Goal: Information Seeking & Learning: Learn about a topic

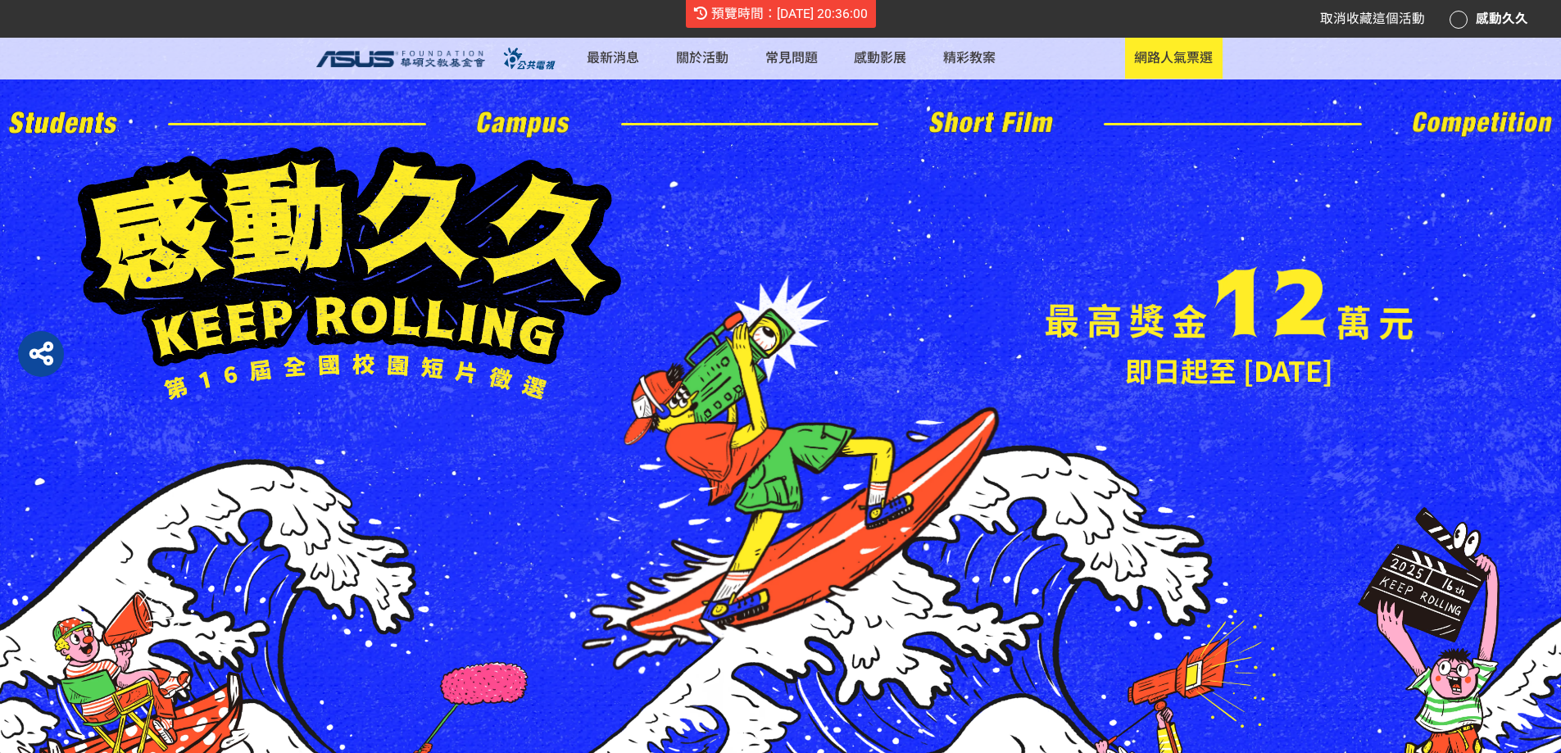
click at [1494, 19] on div "感動久久" at bounding box center [1489, 19] width 79 height 20
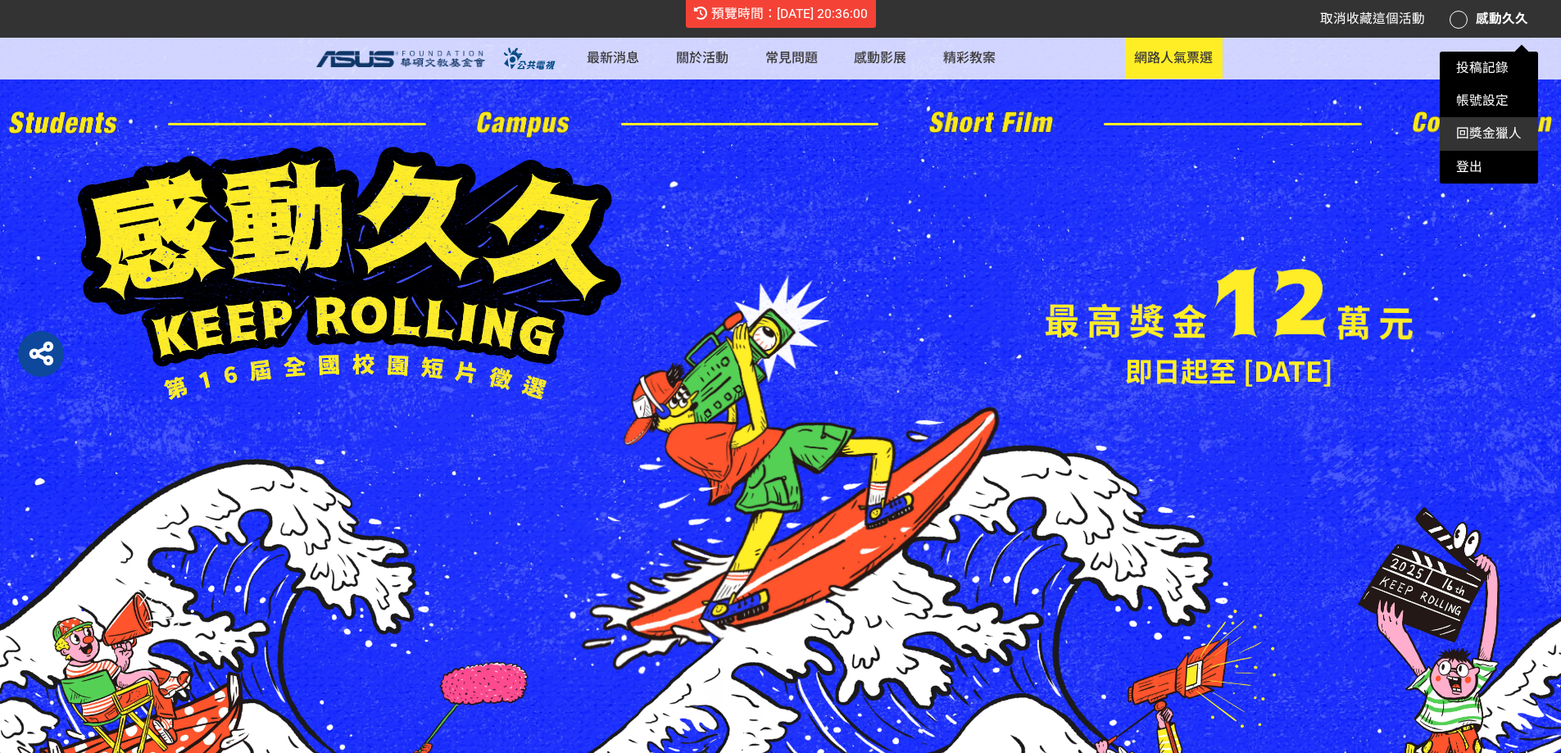
click at [1480, 128] on link "回獎金獵人" at bounding box center [1489, 133] width 66 height 16
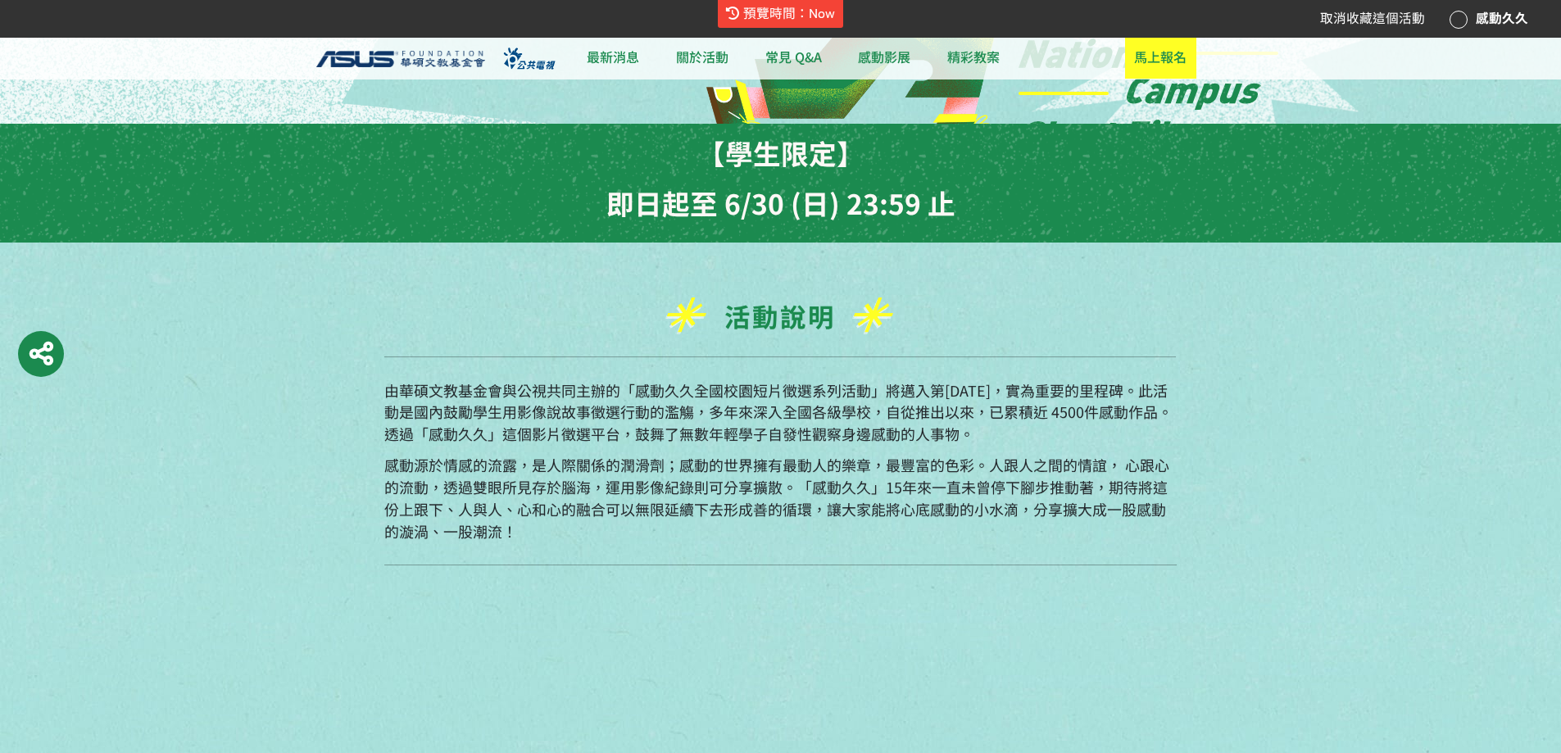
scroll to position [656, 0]
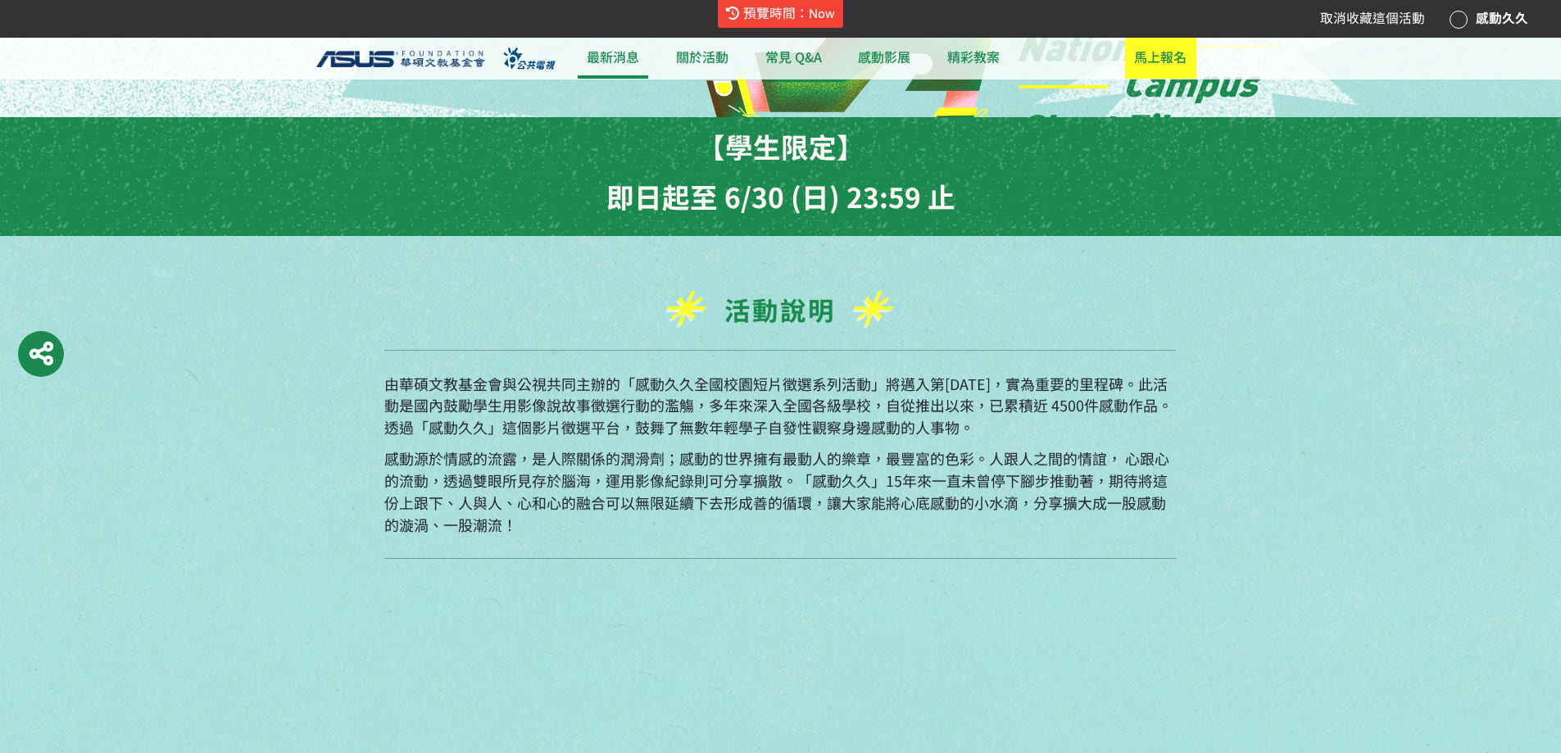
click at [648, 67] on link "最新消息" at bounding box center [613, 58] width 70 height 41
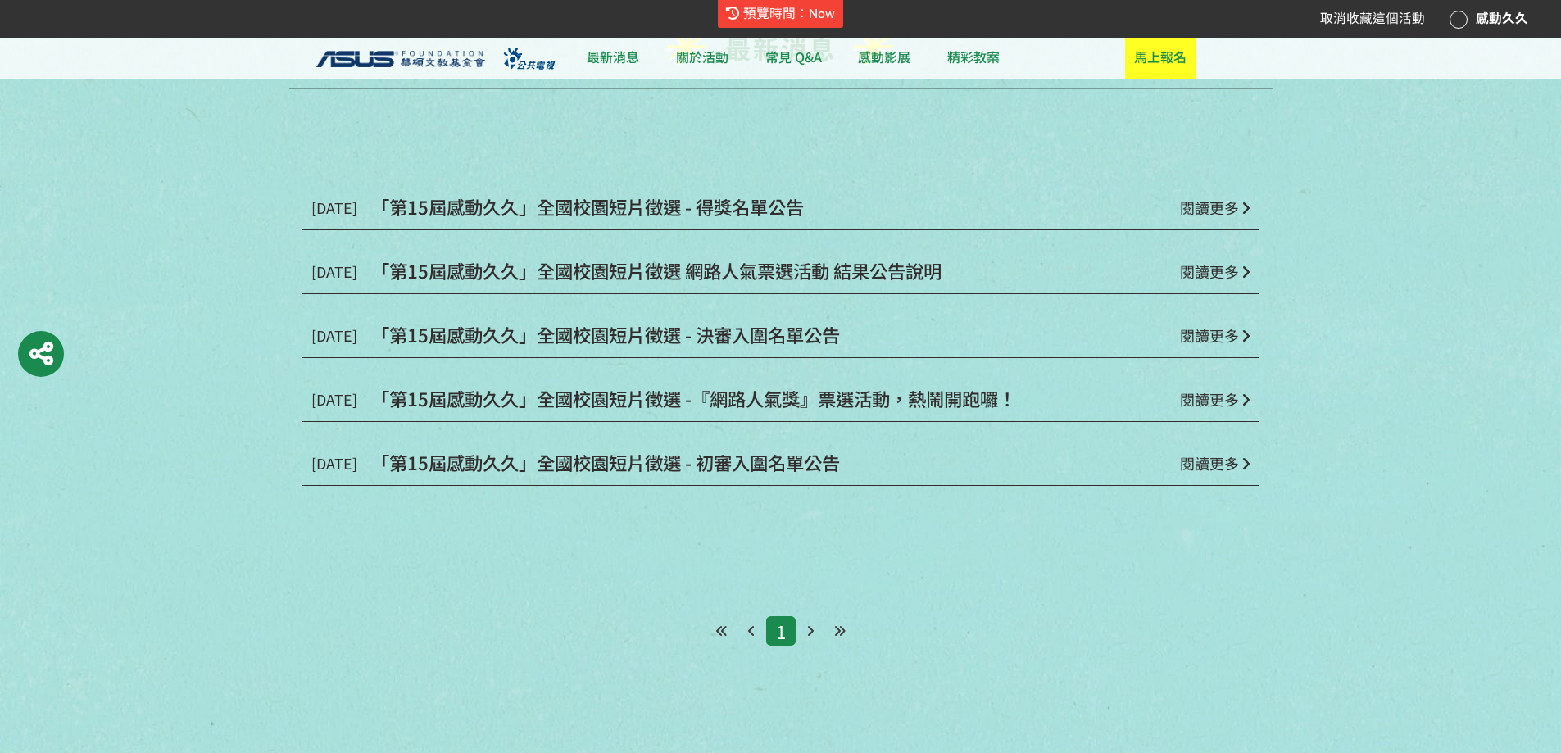
scroll to position [1147, 0]
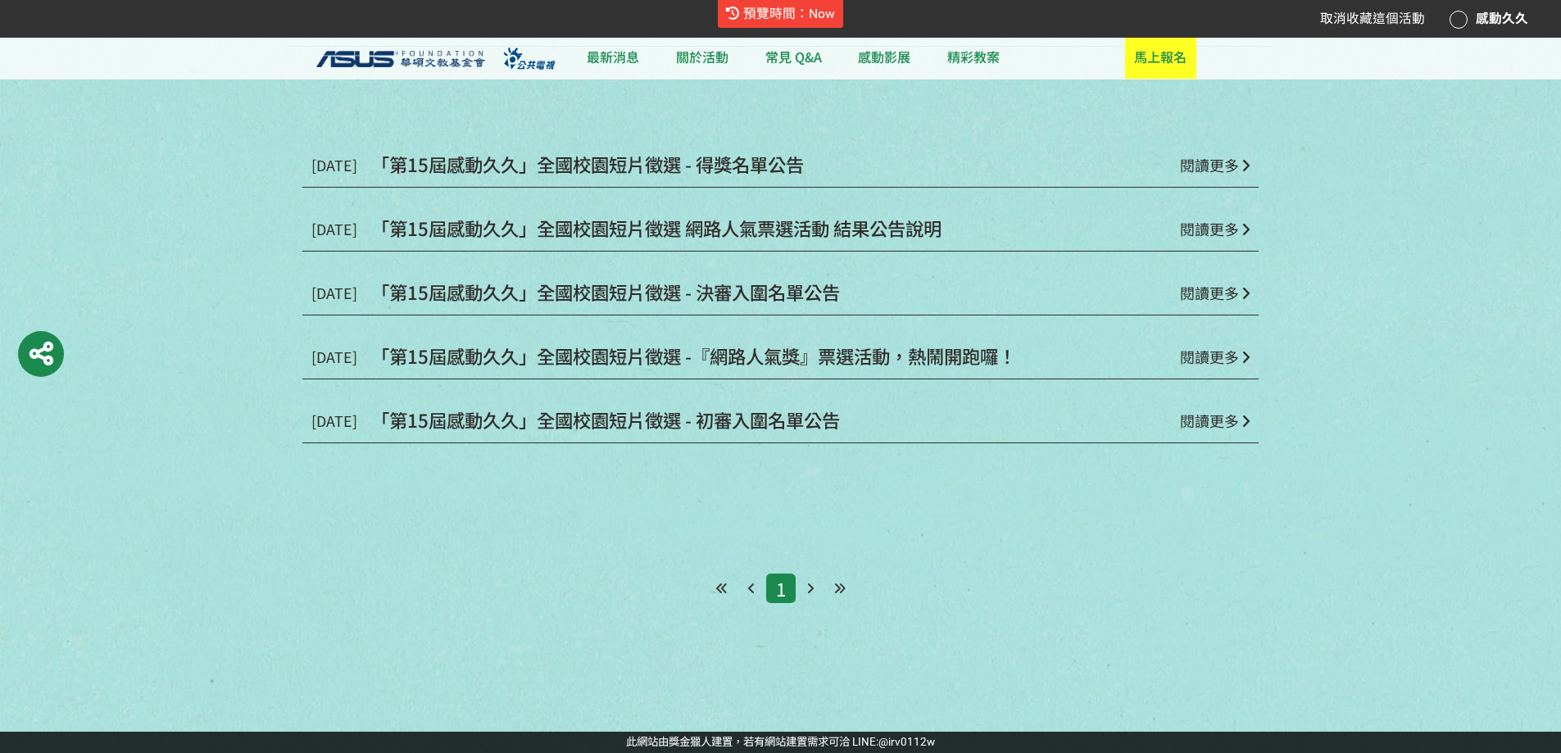
click at [833, 353] on span "「第15屆感動久久」全國校園短片徵選 -『網路人氣獎』票選活動，熱鬧開跑囉！" at bounding box center [693, 356] width 645 height 26
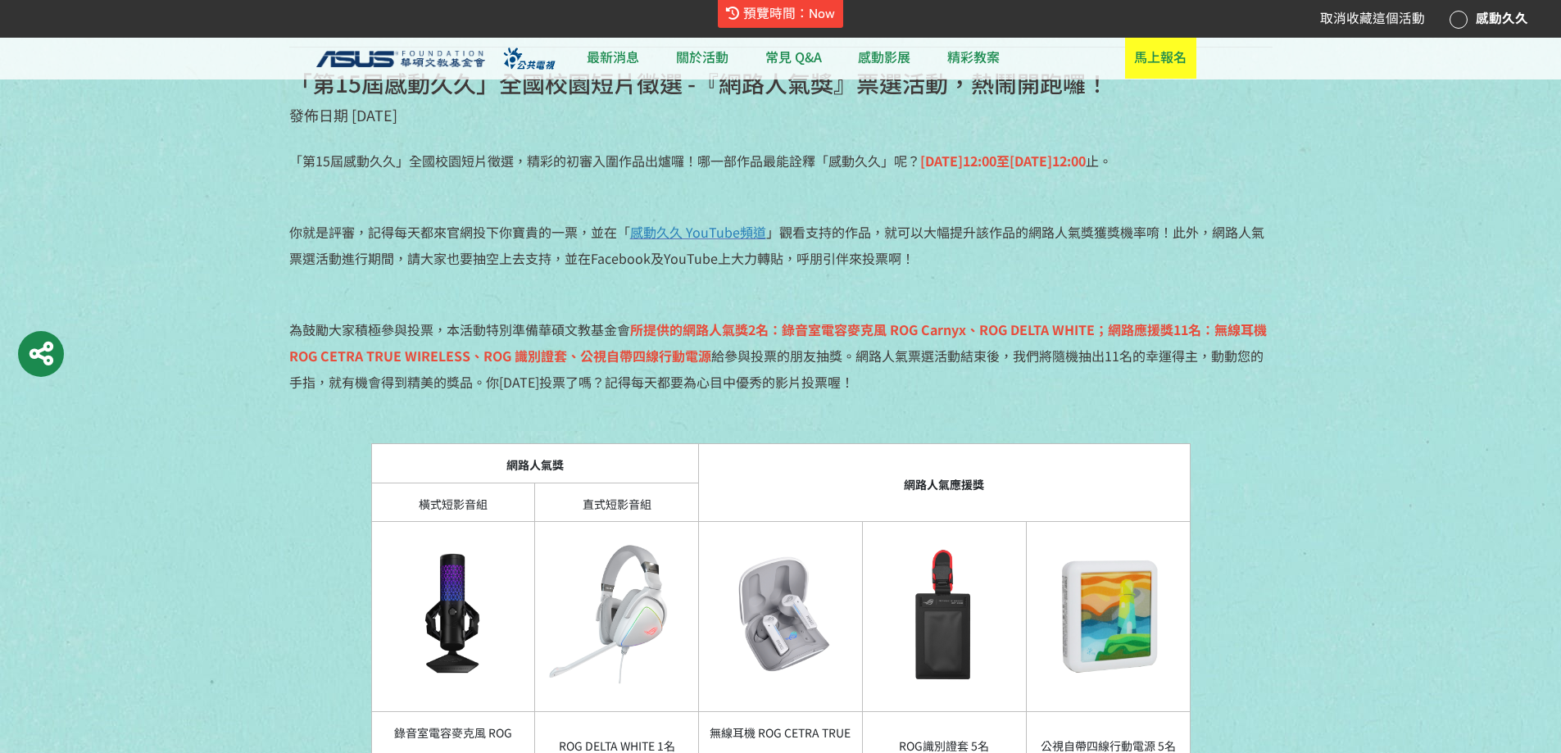
scroll to position [819, 0]
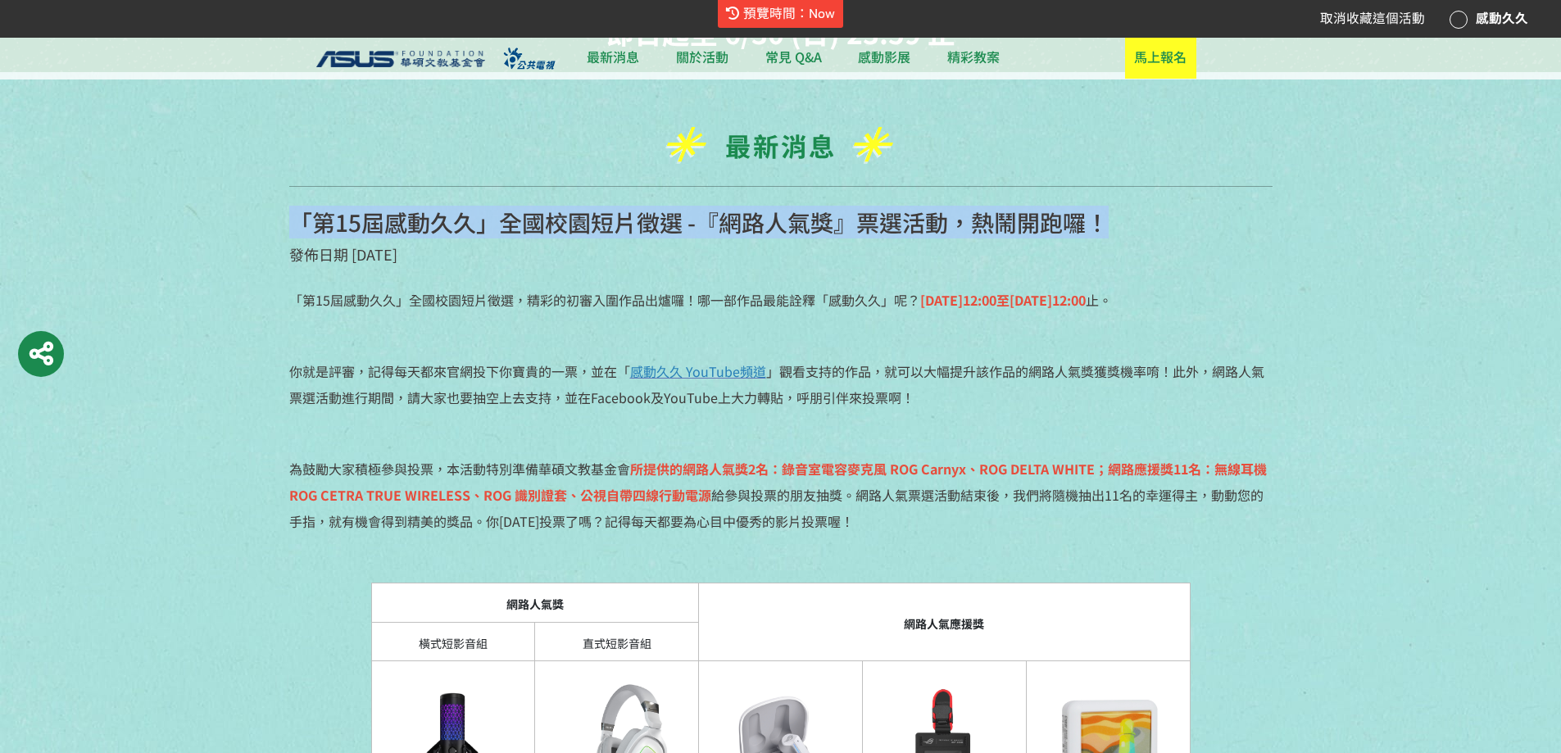
drag, startPoint x: 297, startPoint y: 362, endPoint x: 1218, endPoint y: 311, distance: 922.4
click at [1233, 237] on h1 "「第15屆感動久久」全國校園短片徵選 -『網路人氣獎』票選活動，熱鬧開跑囉！" at bounding box center [780, 223] width 983 height 28
copy h1 "「第15屆感動久久」全國校園短片徵選 -『網路人氣獎』票選活動，熱鬧開跑囉！"
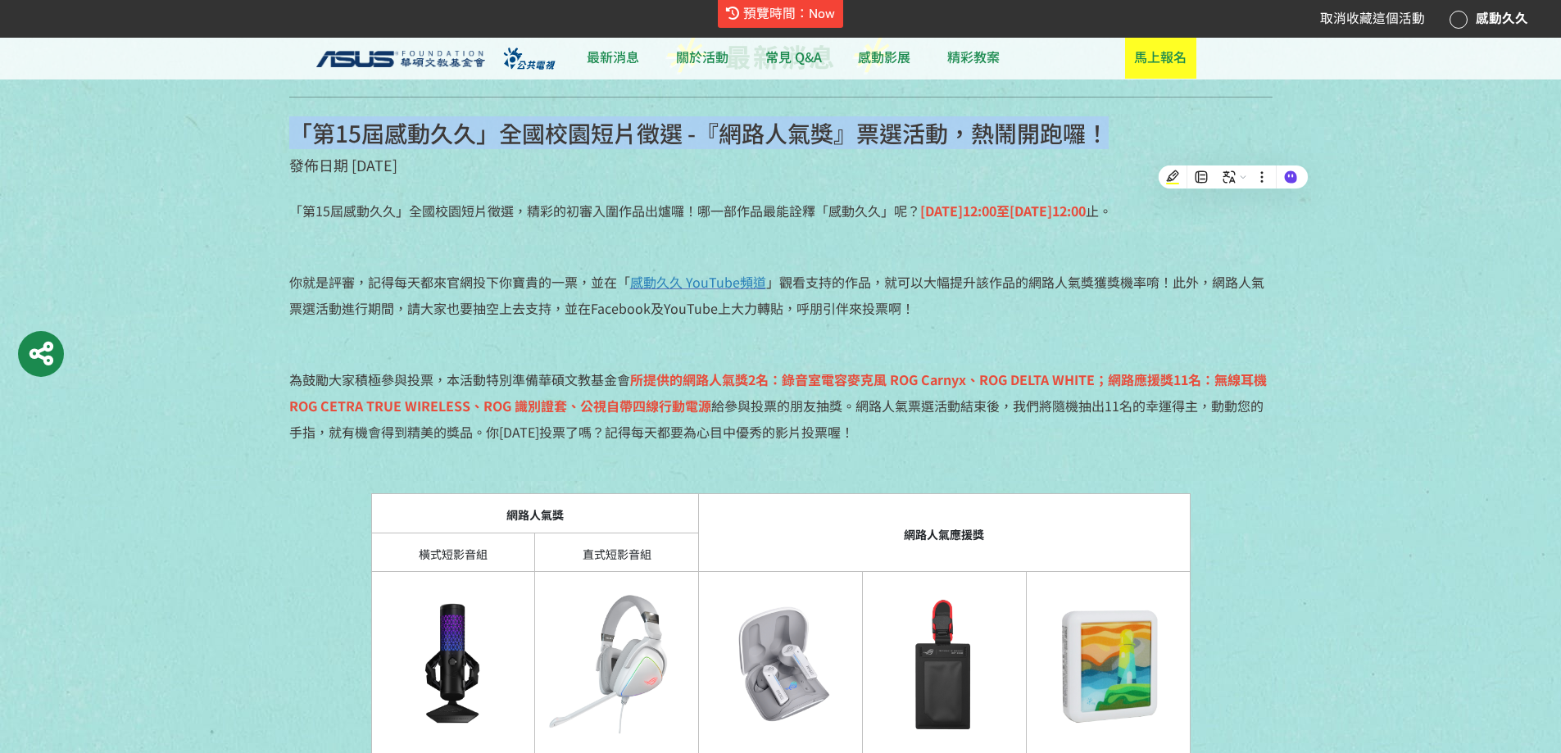
scroll to position [1065, 0]
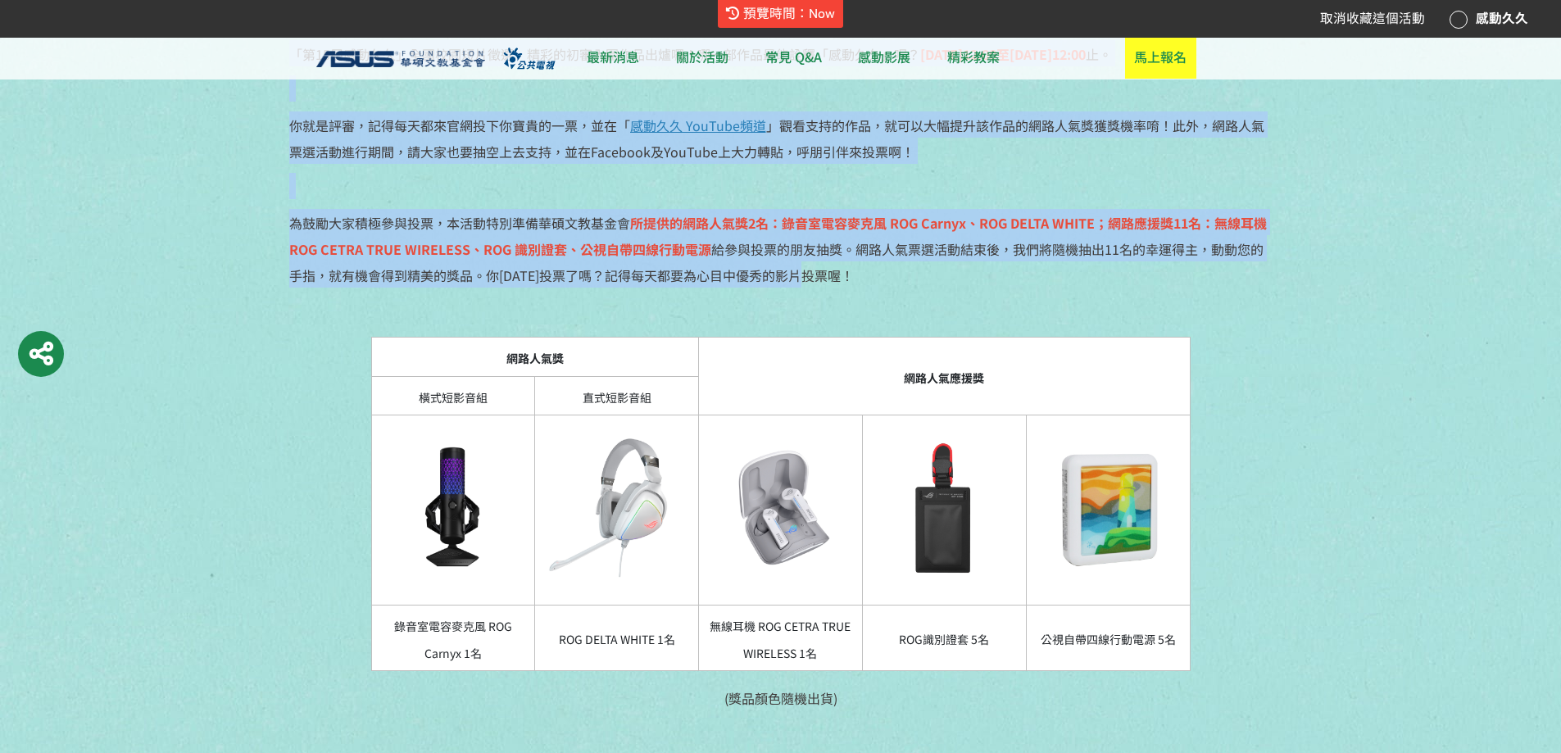
drag, startPoint x: 293, startPoint y: 209, endPoint x: 852, endPoint y: 469, distance: 617.0
click at [852, 469] on div "「第15屆感動久久」全國校園短片徵選，精彩的初審入圍作品出爐囉！哪一部作品最能詮釋「感動久久」呢？ 2024年8月5日中午12:00至2024年8月25日中午…" at bounding box center [780, 450] width 983 height 821
copy div "「第15屆感動久久」全國校園短片徵選，精彩的初審入圍作品出爐囉！哪一部作品最能詮釋「感動久久」呢？ 2024年8月5日中午12:00至2024年8月25日中午…"
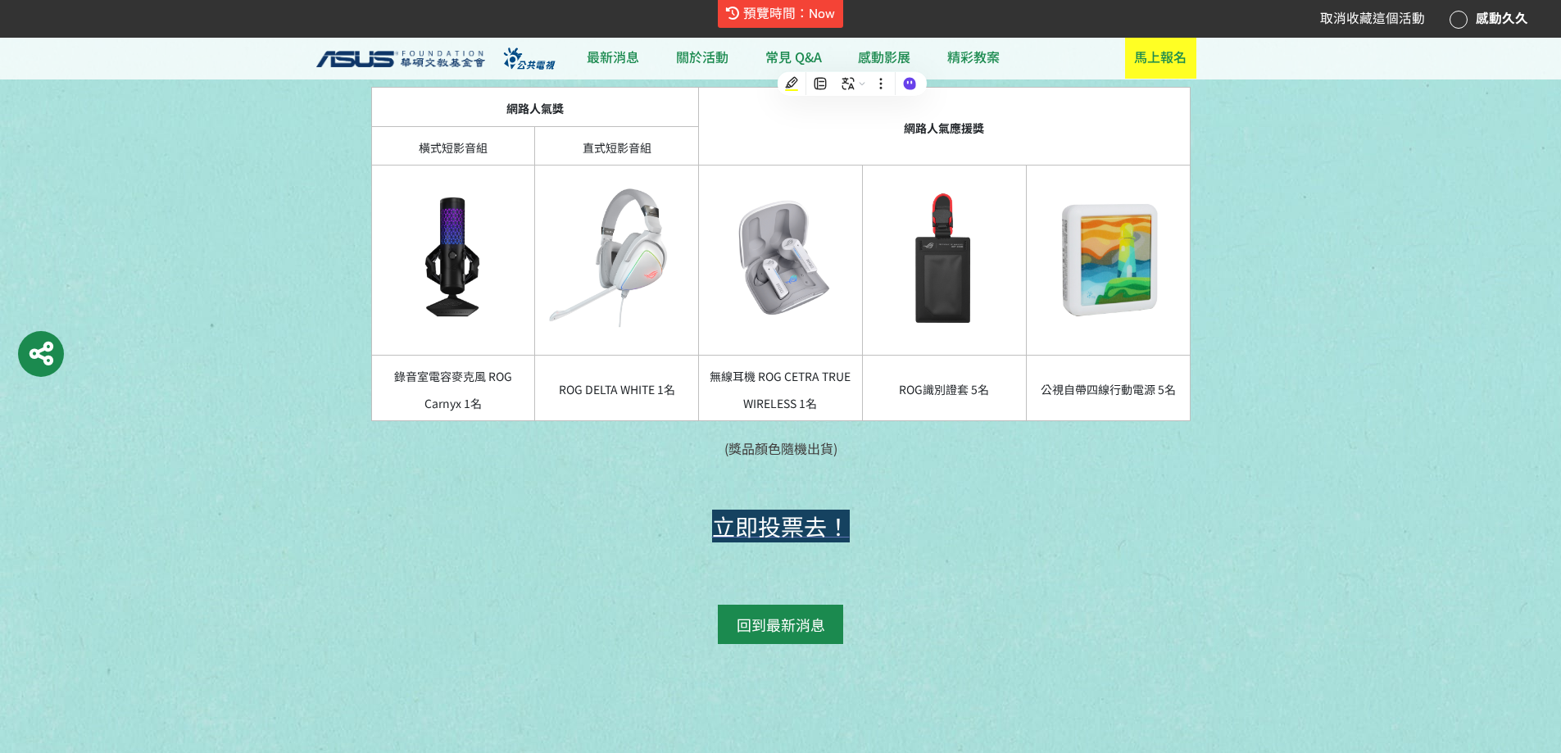
scroll to position [1147, 0]
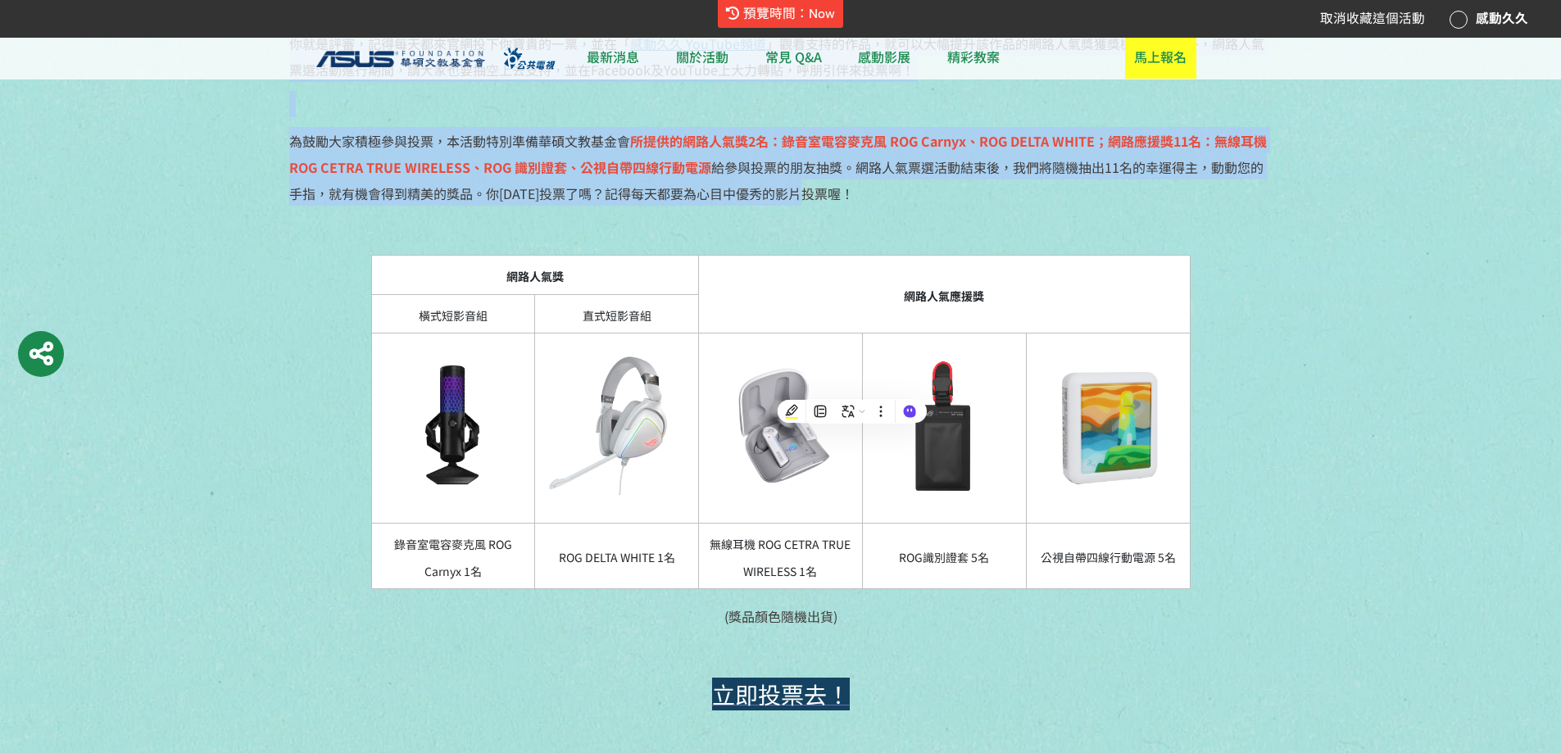
copy div "「第15屆感動久久」全國校園短片徵選，精彩的初審入圍作品出爐囉！哪一部作品最能詮釋「感動久久」呢？ 2024年8月5日中午12:00至2024年8月25日中午…"
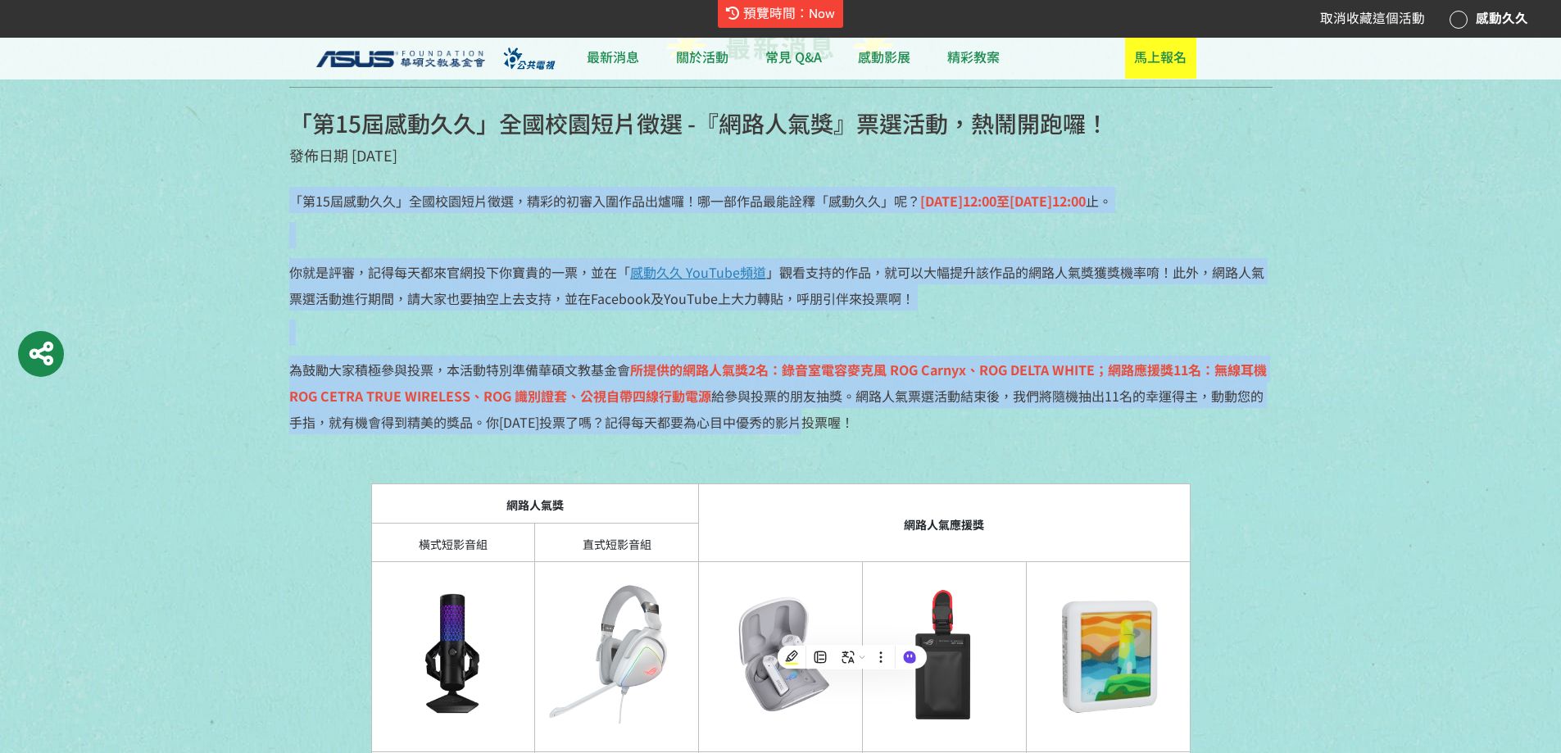
scroll to position [901, 0]
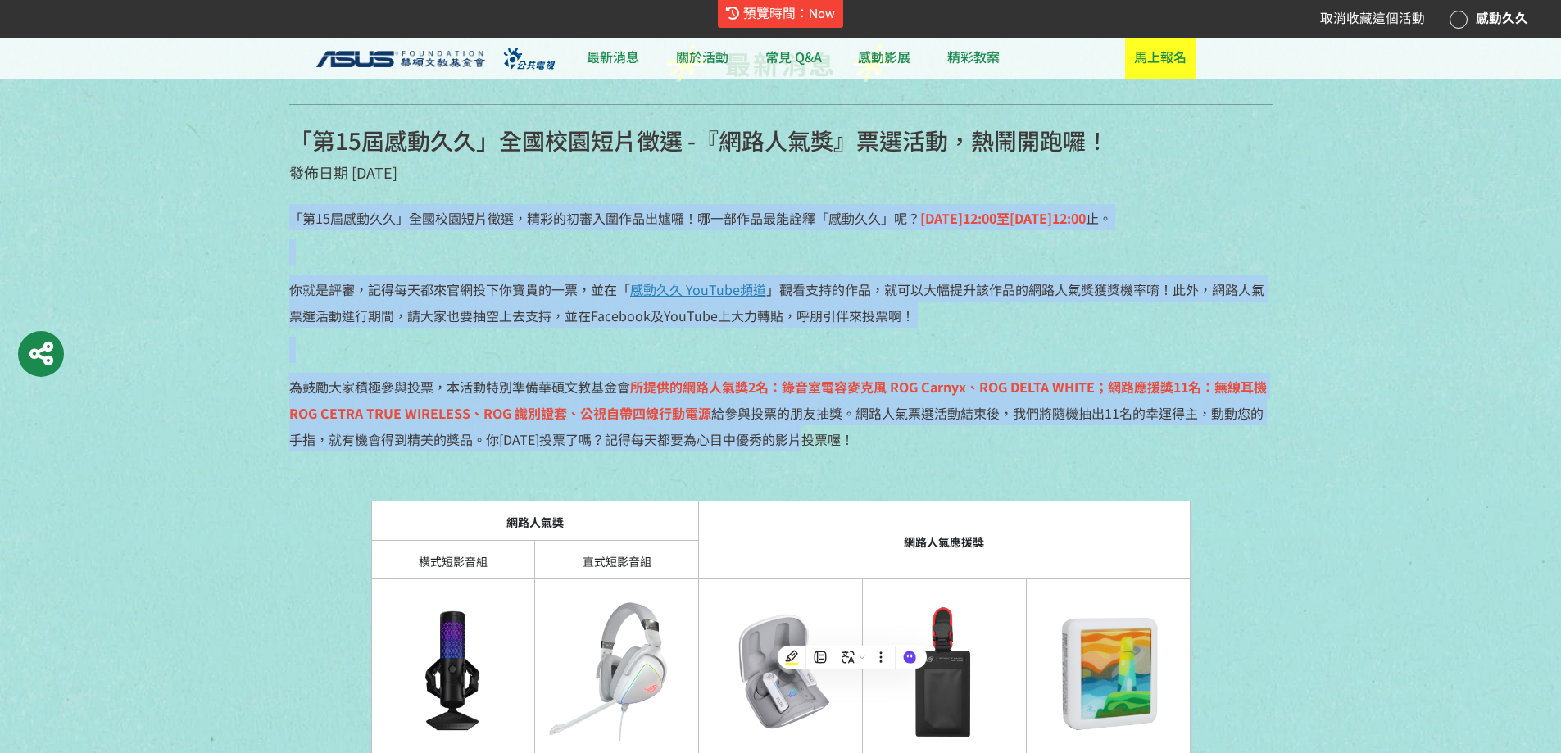
copy div "「第15屆感動久久」全國校園短片徵選，精彩的初審入圍作品出爐囉！哪一部作品最能詮釋「感動久久」呢？ 2024年8月5日中午12:00至2024年8月25日中午…"
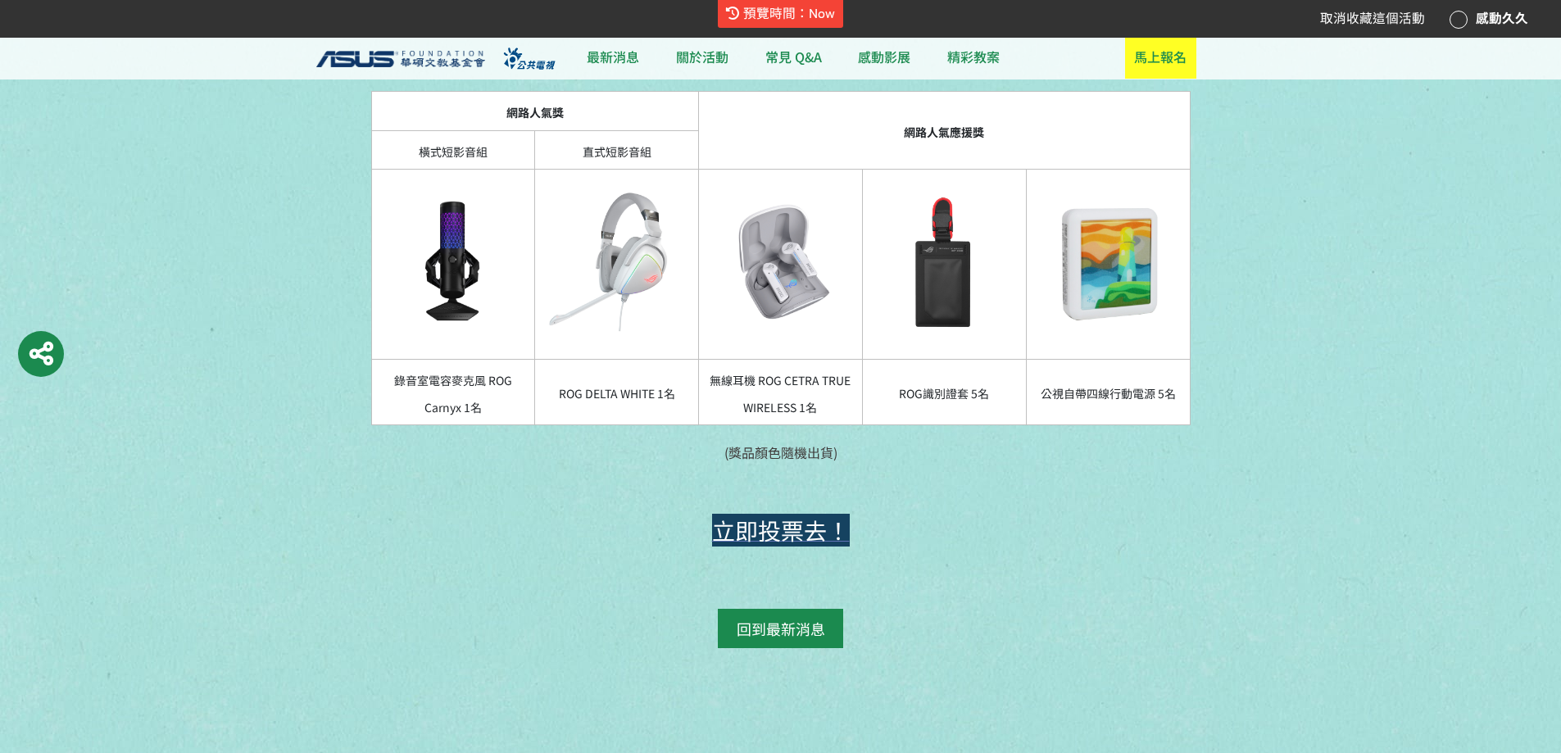
click at [1300, 378] on section "最新消息 「第15屆感動久久」全國校園短片徵選 -『網路人氣獎』票選活動，熱鬧開跑囉！ 發佈日期 2024-08-05 「第15屆感動久久」全國校園短片徵選，…" at bounding box center [780, 138] width 1561 height 1116
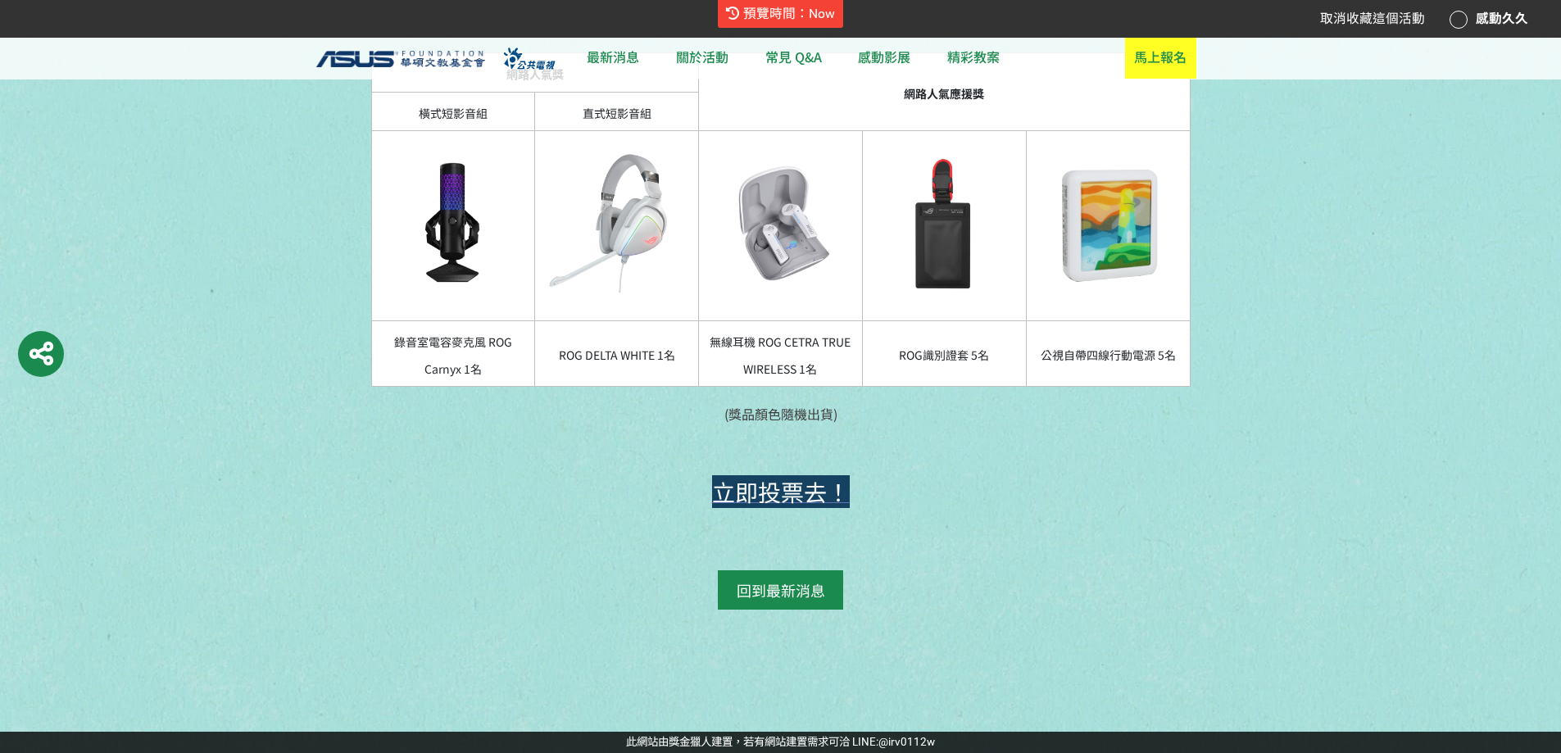
scroll to position [1393, 0]
drag, startPoint x: 726, startPoint y: 592, endPoint x: 828, endPoint y: 600, distance: 101.9
click at [828, 424] on span "(獎品顏色隨機出貨)" at bounding box center [780, 414] width 113 height 20
copy span "獎品顏色隨機出貨"
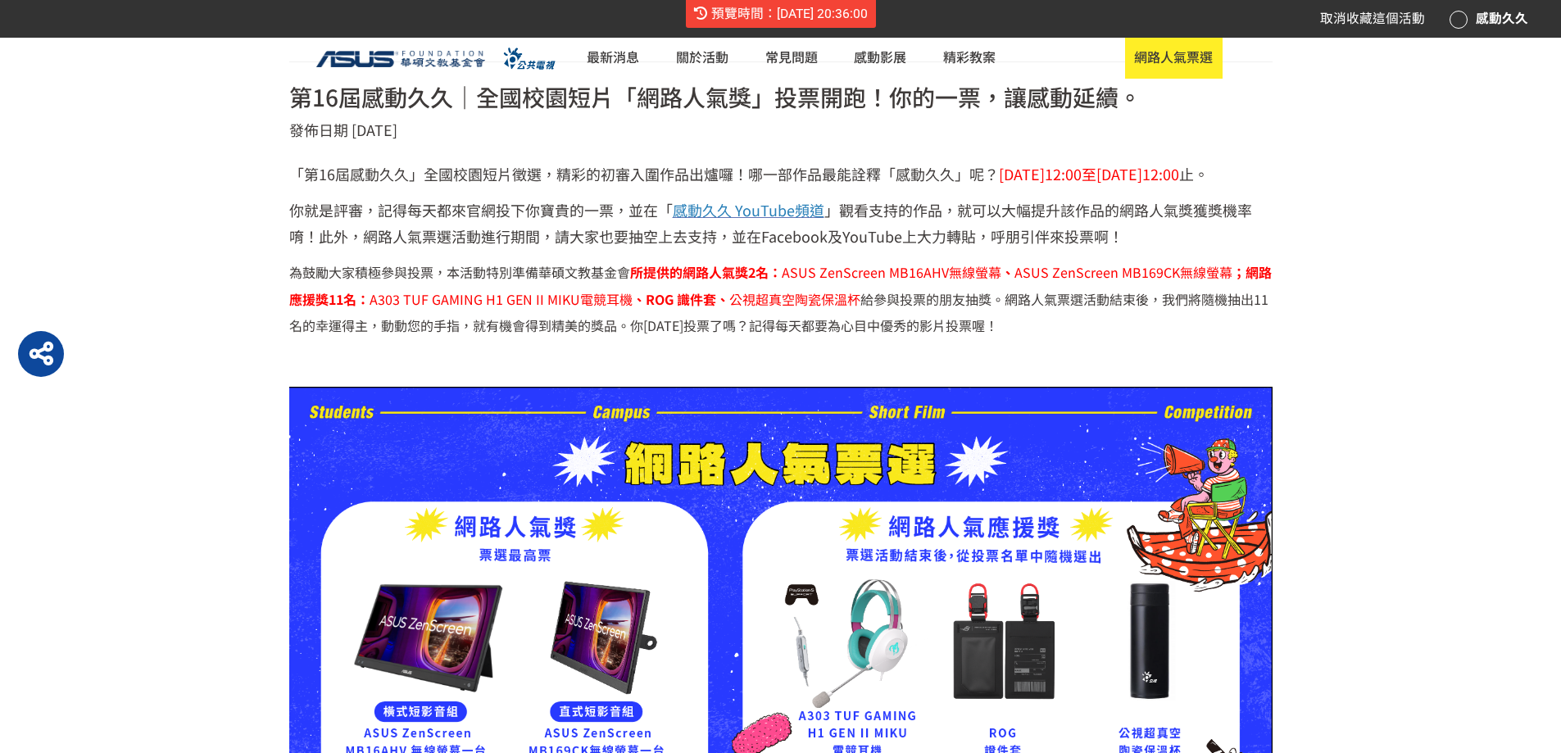
scroll to position [1038, 0]
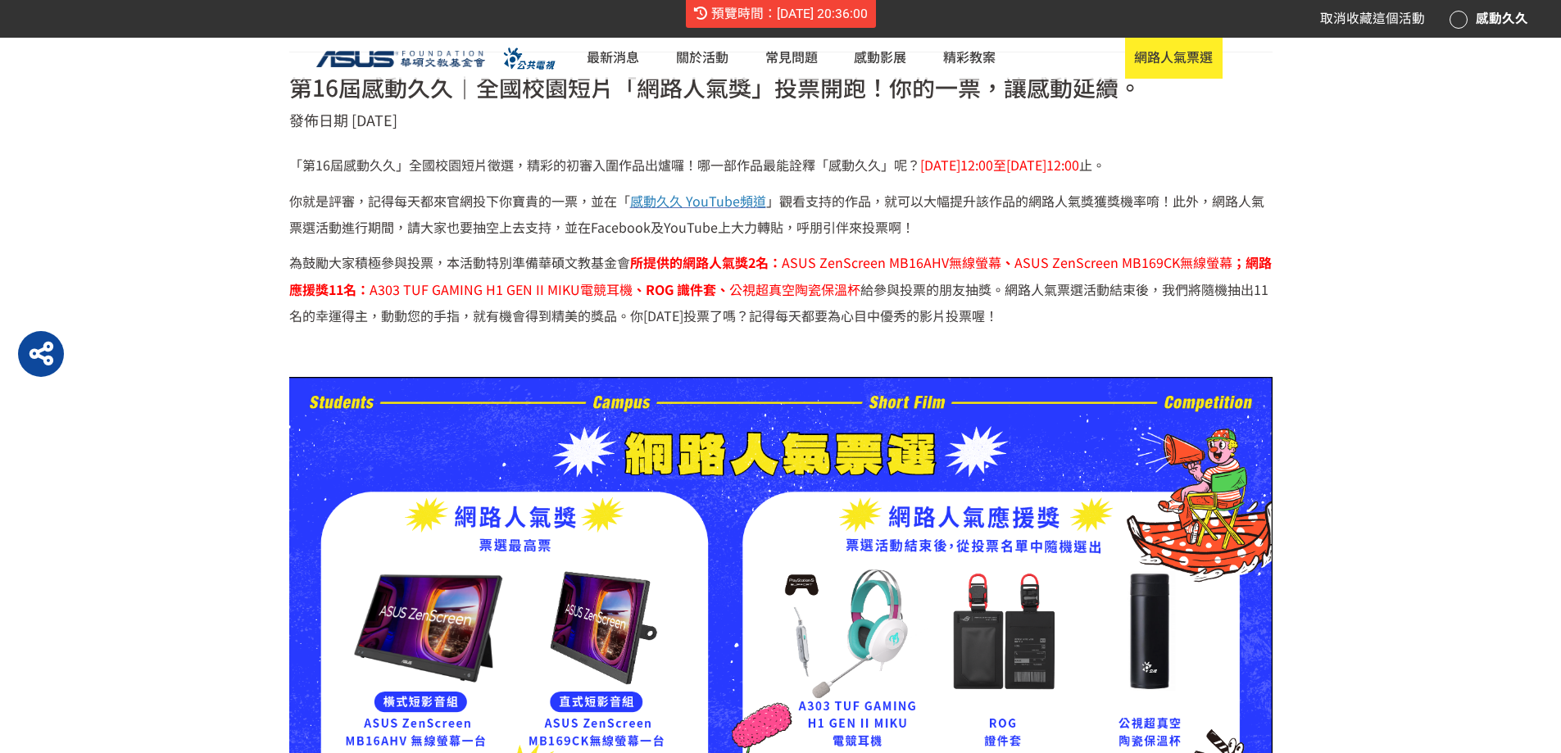
scroll to position [783, 0]
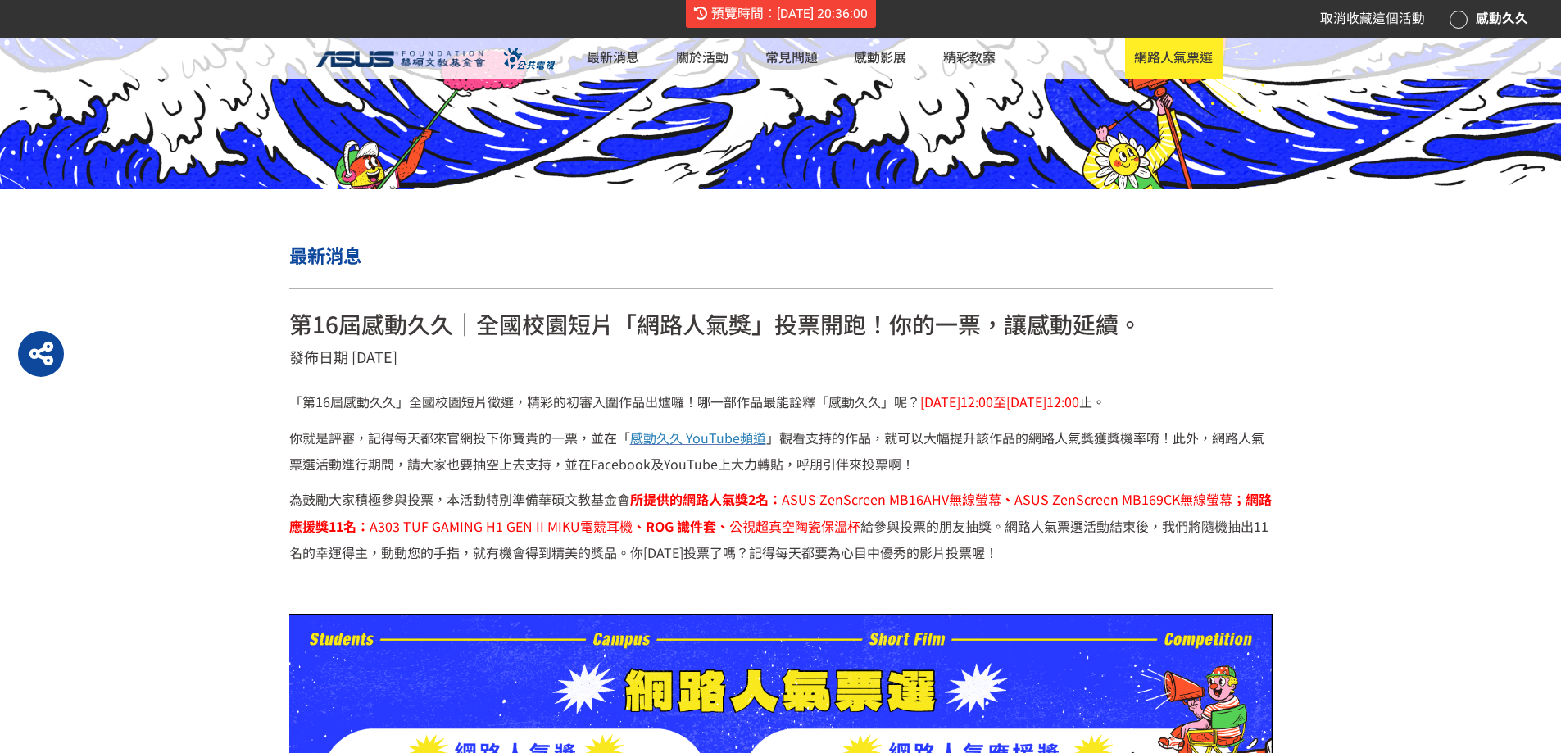
scroll to position [724, 0]
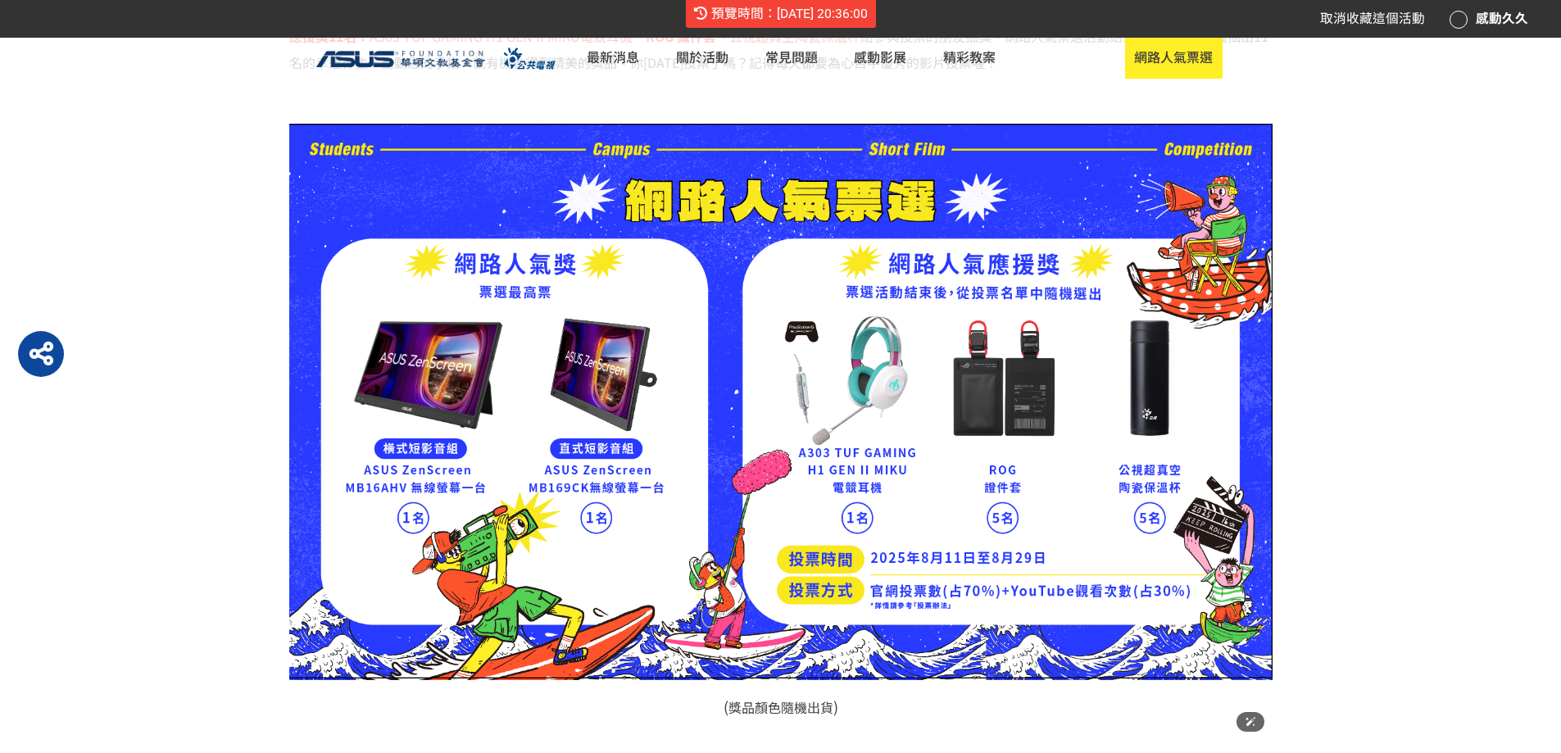
scroll to position [1216, 0]
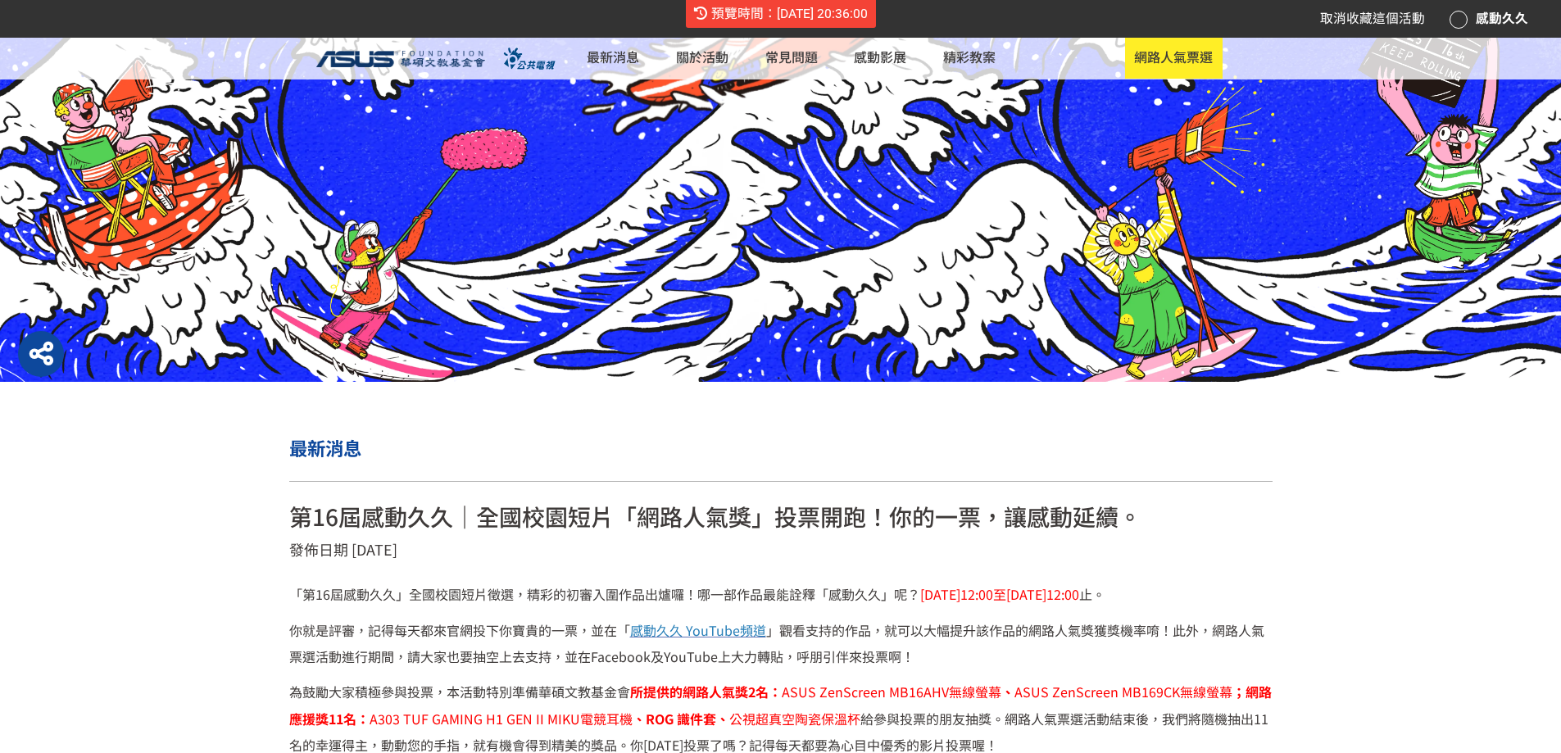
scroll to position [724, 0]
